Goal: Transaction & Acquisition: Book appointment/travel/reservation

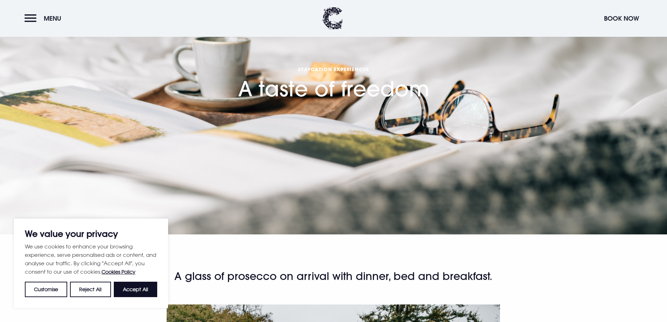
scroll to position [105, 0]
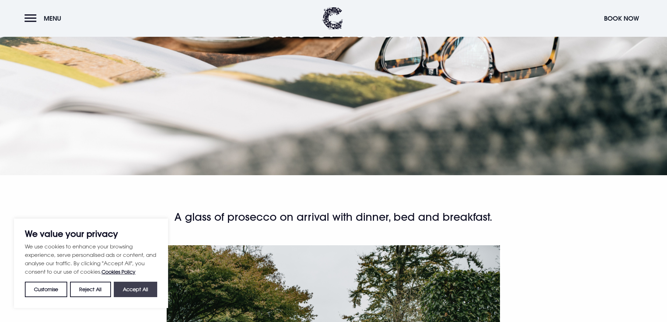
click at [135, 293] on button "Accept All" at bounding box center [135, 288] width 43 height 15
checkbox input "true"
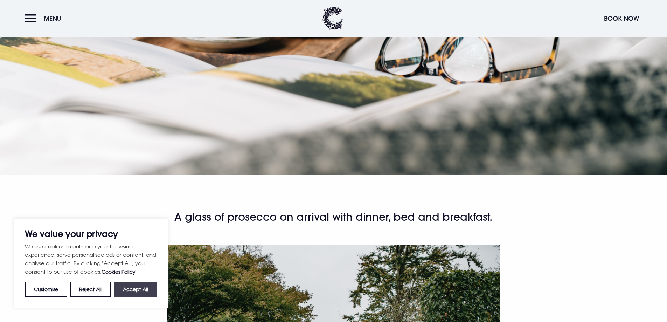
checkbox input "true"
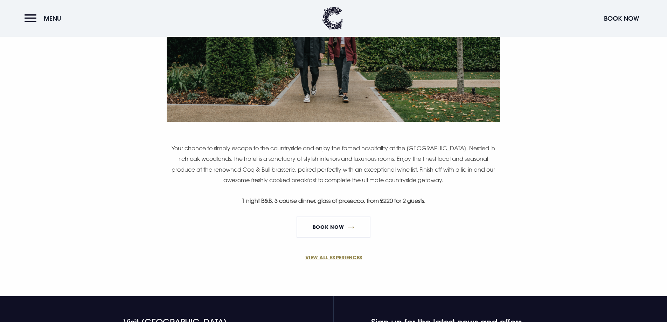
scroll to position [455, 0]
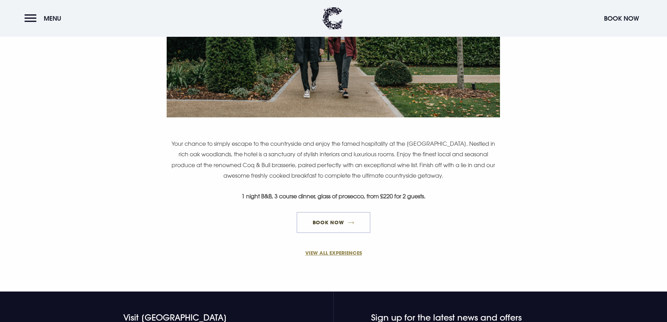
click at [322, 224] on link "Book Now" at bounding box center [334, 222] width 74 height 21
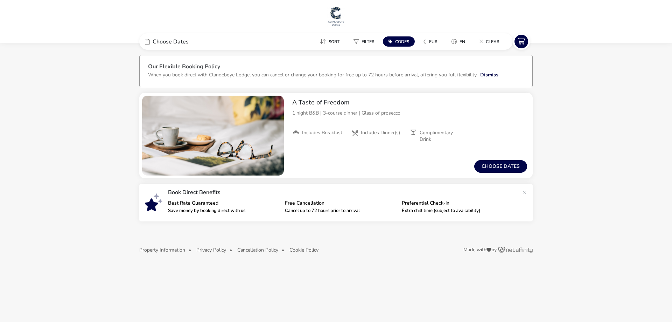
click at [399, 41] on span "Codes" at bounding box center [402, 42] width 14 height 6
type input "RORY20"
click at [475, 75] on button "Apply" at bounding box center [477, 79] width 21 height 15
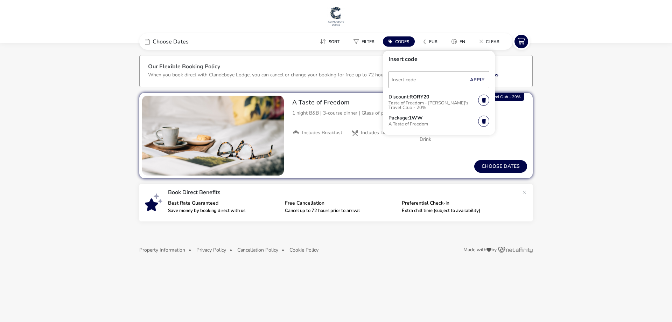
click at [585, 99] on naf-accommodations-shell "Choose Dates Sort Filter Codes € EUR en Clear Insert code Apply Discount: RORY2…" at bounding box center [336, 158] width 672 height 218
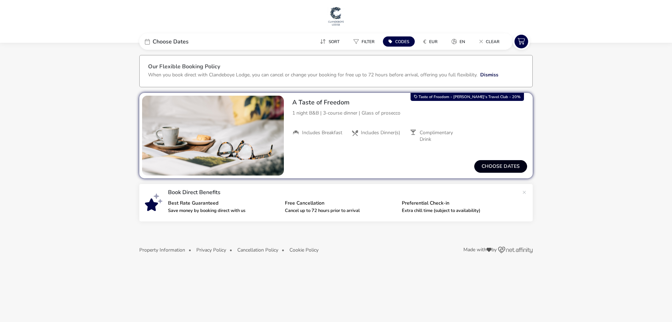
click at [497, 166] on button "Choose dates" at bounding box center [500, 166] width 53 height 13
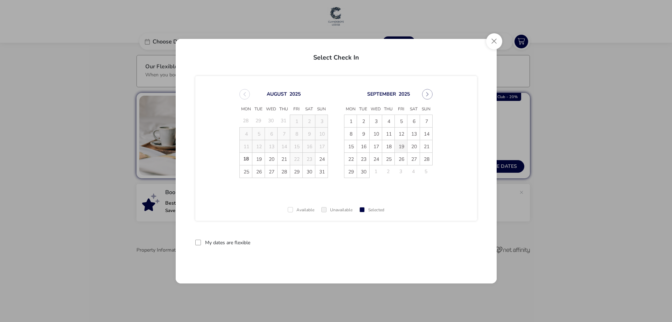
click at [403, 147] on span "19" at bounding box center [401, 146] width 12 height 12
click at [427, 149] on span "21" at bounding box center [426, 146] width 12 height 12
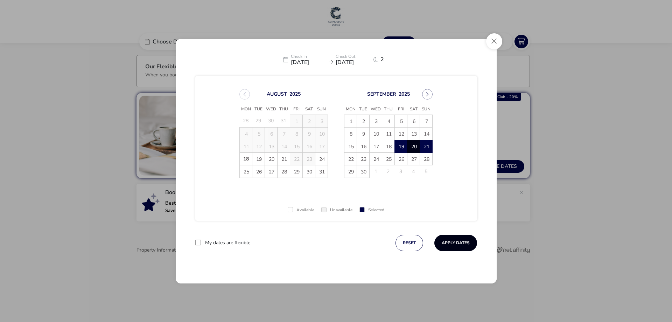
click at [452, 242] on button "Apply Dates" at bounding box center [455, 243] width 43 height 16
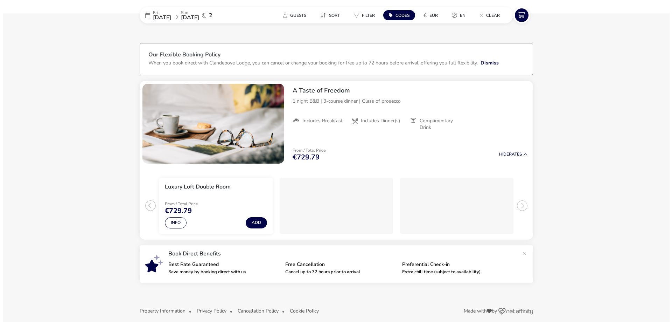
scroll to position [19, 0]
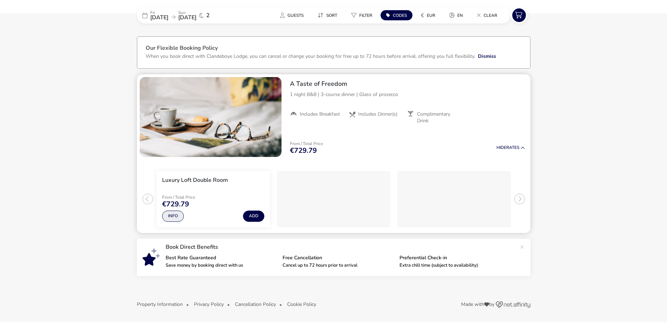
click at [169, 218] on button "Info" at bounding box center [173, 215] width 22 height 11
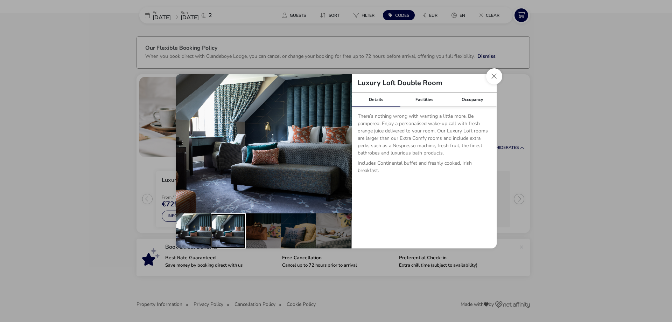
click at [223, 230] on div "details" at bounding box center [228, 230] width 35 height 35
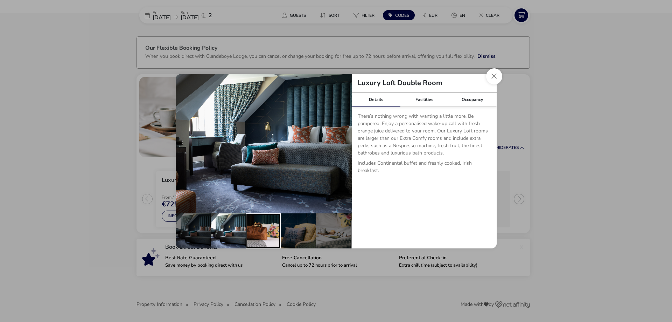
click at [256, 223] on div "details" at bounding box center [263, 230] width 35 height 35
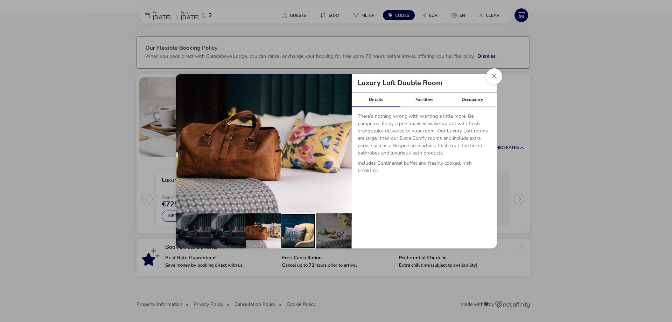
click at [298, 218] on div "details" at bounding box center [298, 230] width 35 height 35
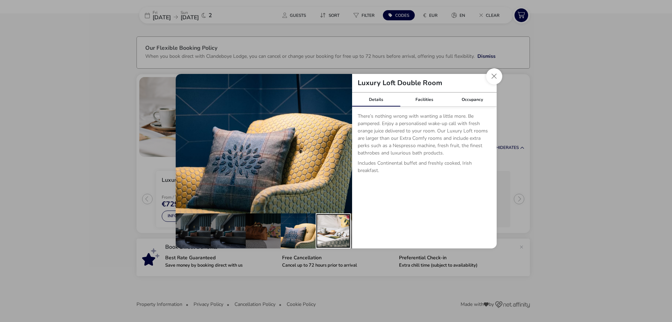
click at [337, 217] on div "details" at bounding box center [333, 230] width 35 height 35
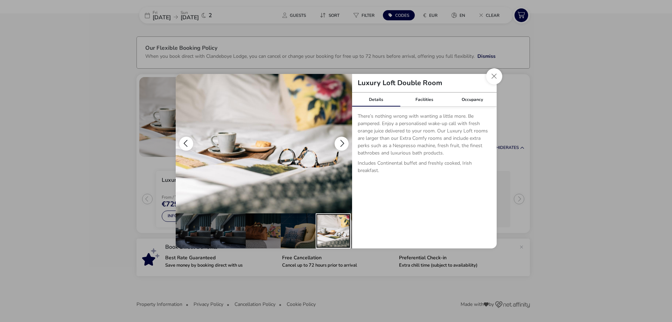
drag, startPoint x: 338, startPoint y: 226, endPoint x: 339, endPoint y: 176, distance: 49.4
click at [339, 176] on div "details" at bounding box center [264, 161] width 176 height 174
click at [341, 139] on button "details" at bounding box center [342, 144] width 14 height 14
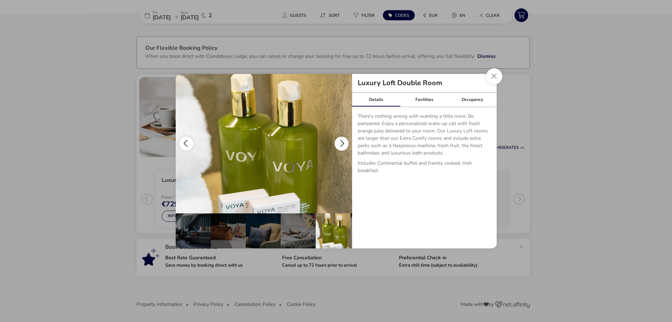
click at [341, 139] on button "details" at bounding box center [342, 144] width 14 height 14
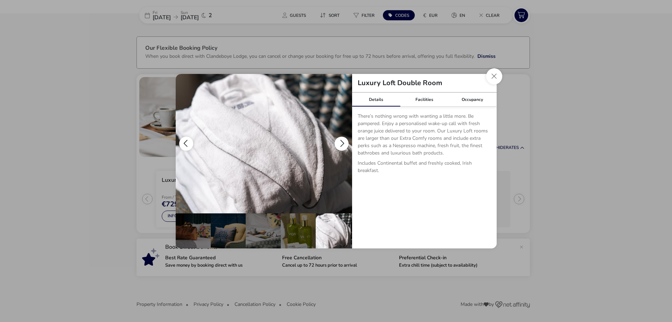
click at [341, 139] on button "details" at bounding box center [342, 144] width 14 height 14
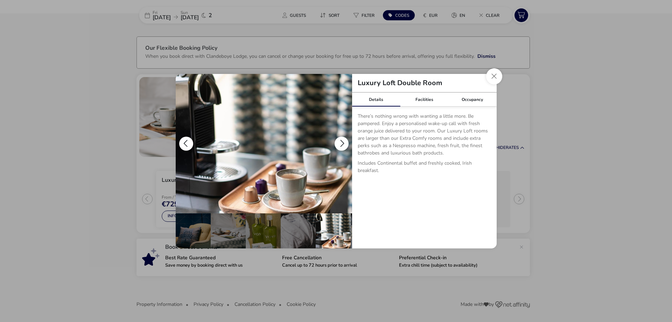
click at [341, 139] on button "details" at bounding box center [342, 144] width 14 height 14
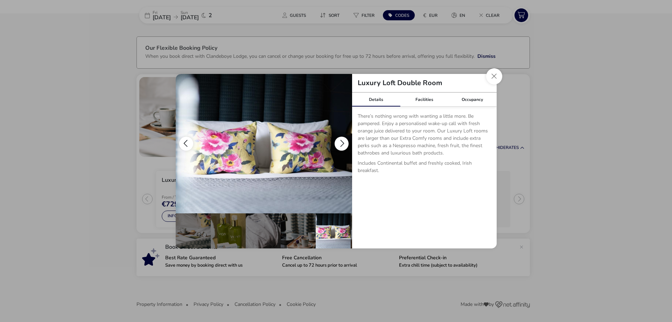
click at [341, 139] on button "details" at bounding box center [342, 144] width 14 height 14
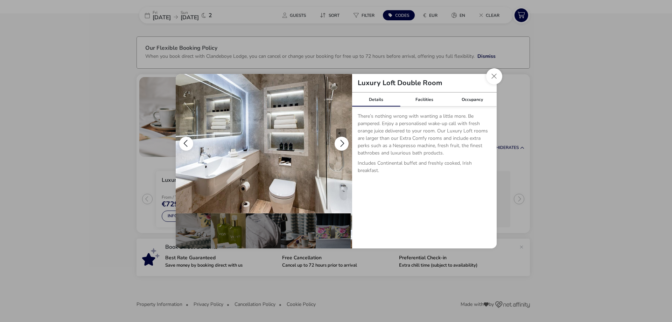
scroll to position [0, 174]
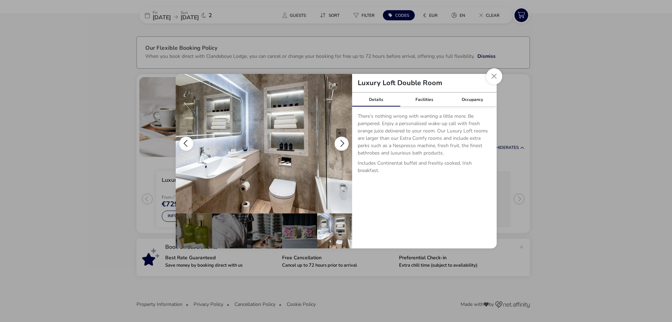
click at [341, 139] on button "details" at bounding box center [342, 144] width 14 height 14
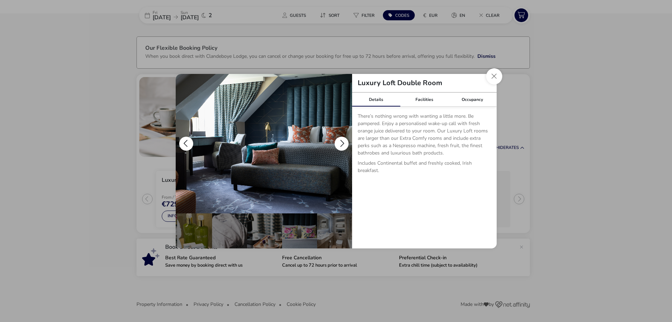
scroll to position [0, 0]
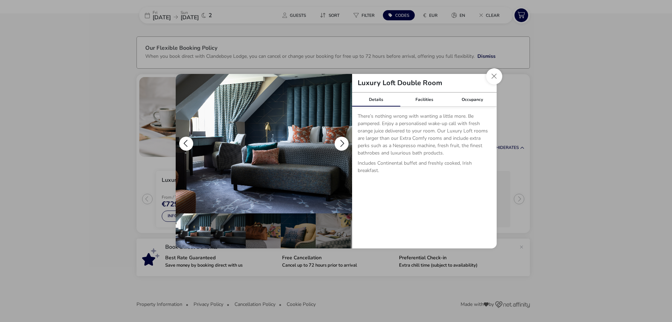
click at [341, 139] on button "details" at bounding box center [342, 144] width 14 height 14
click at [182, 144] on button "details" at bounding box center [186, 144] width 14 height 14
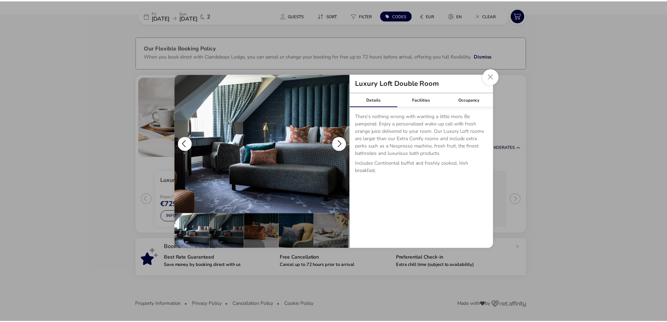
scroll to position [0, 174]
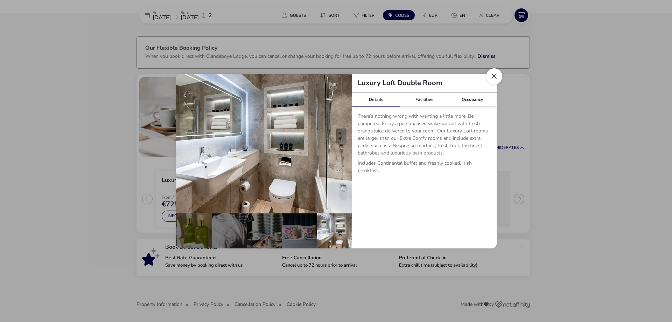
click at [496, 78] on button "Close dialog" at bounding box center [494, 76] width 16 height 16
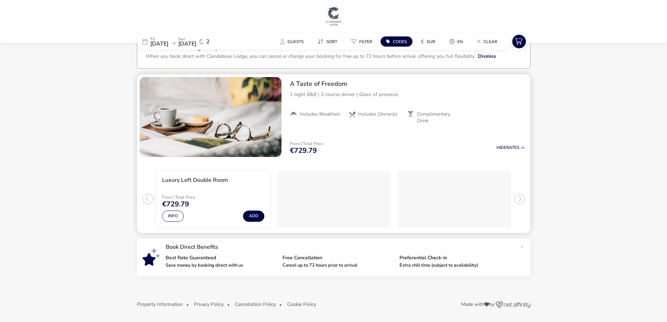
scroll to position [0, 0]
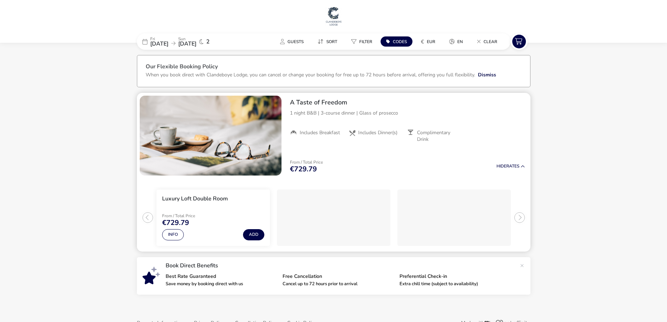
click at [517, 218] on ul "Luxury Loft Double Room From / Total Price €729.79 Info Add" at bounding box center [333, 214] width 393 height 73
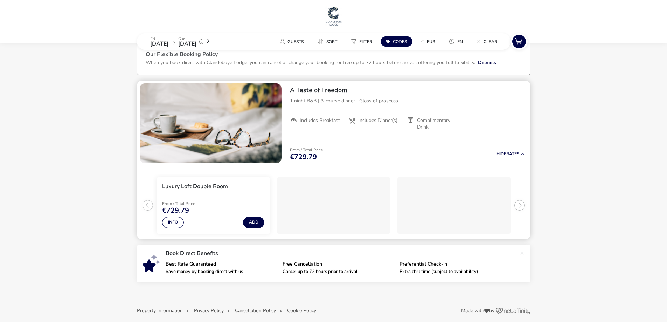
scroll to position [19, 0]
